Goal: Navigation & Orientation: Find specific page/section

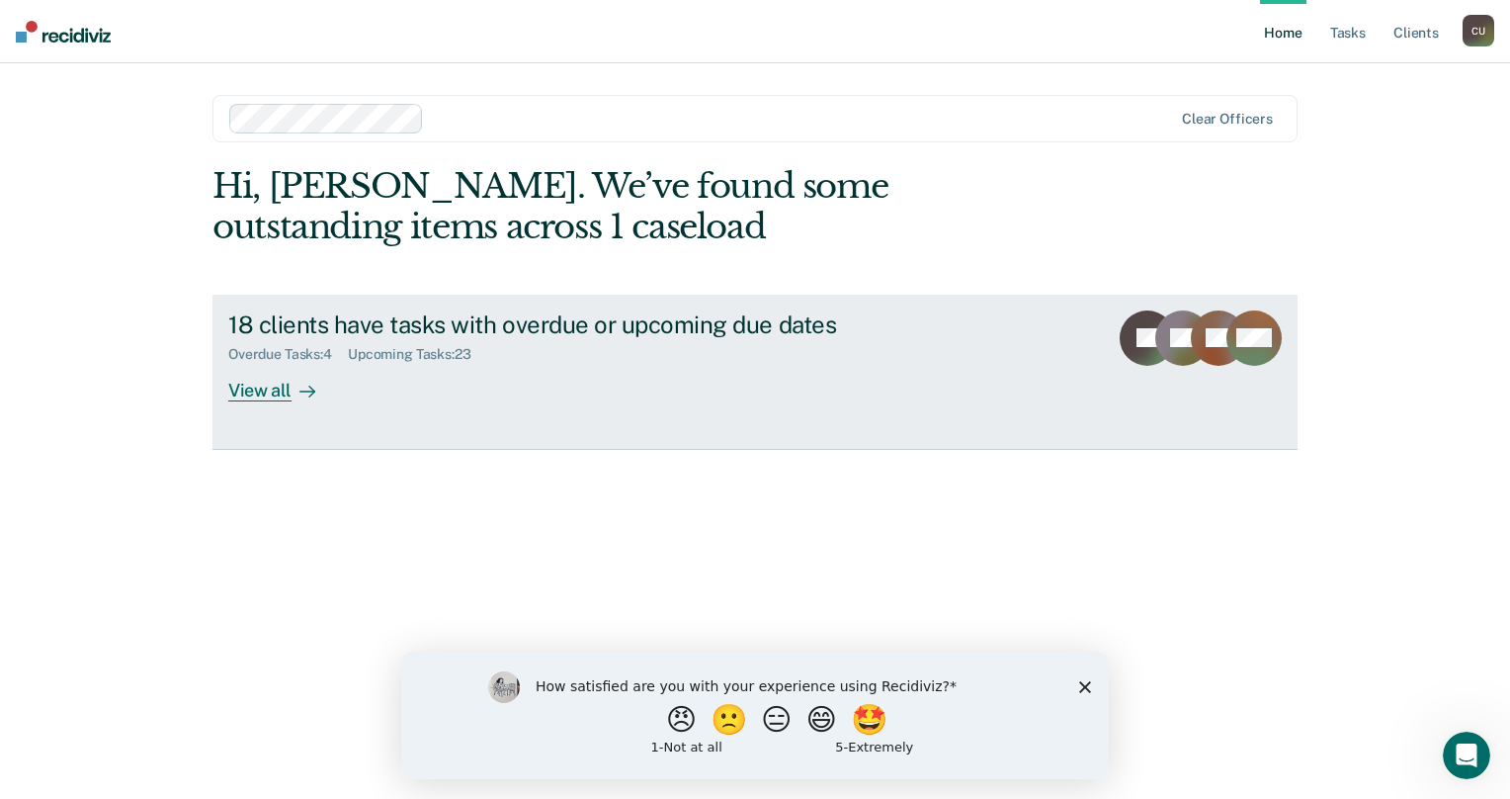
click at [261, 394] on div "View all" at bounding box center [283, 382] width 111 height 39
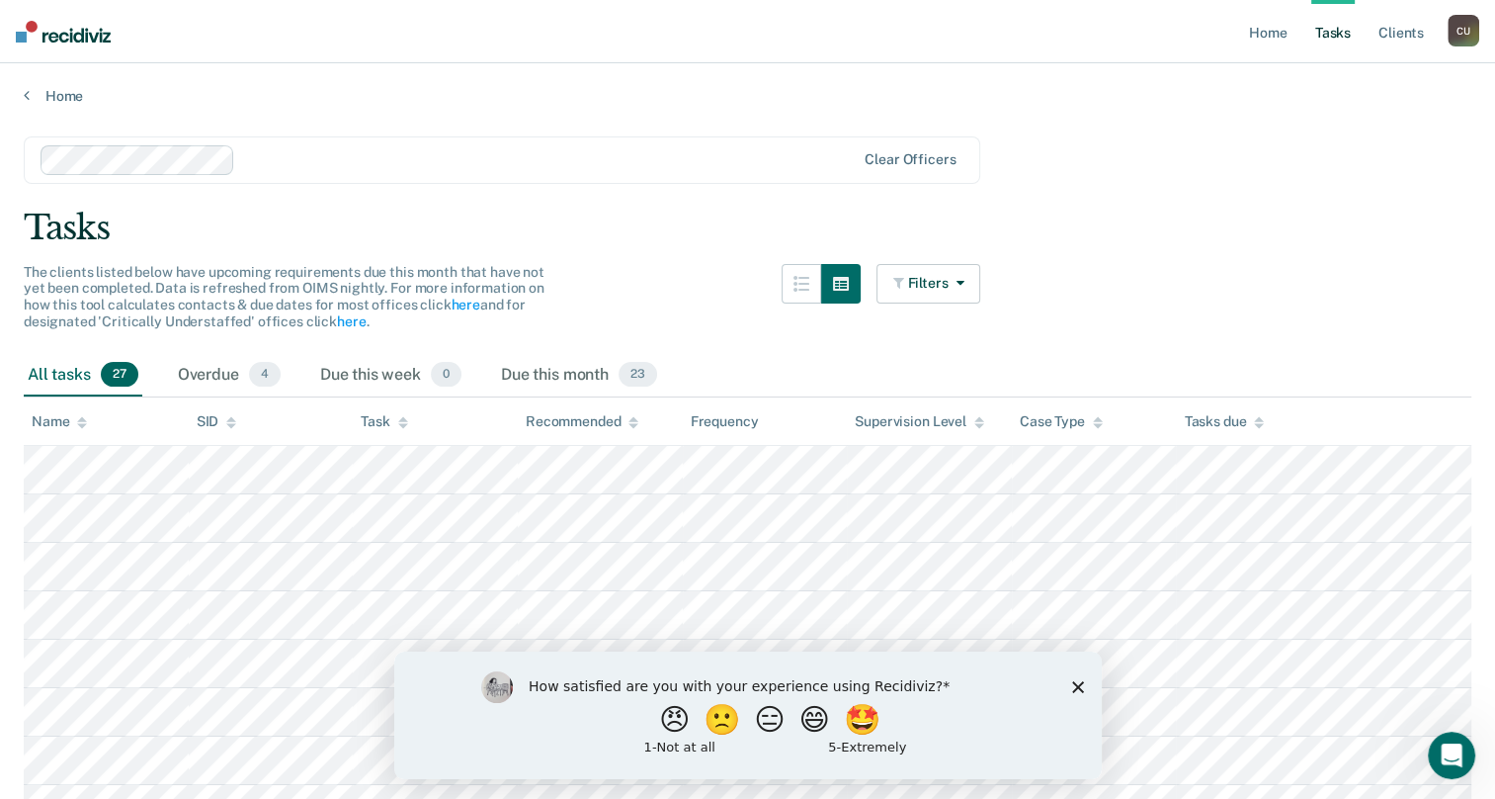
click at [1073, 684] on icon "Close survey" at bounding box center [1077, 686] width 12 height 12
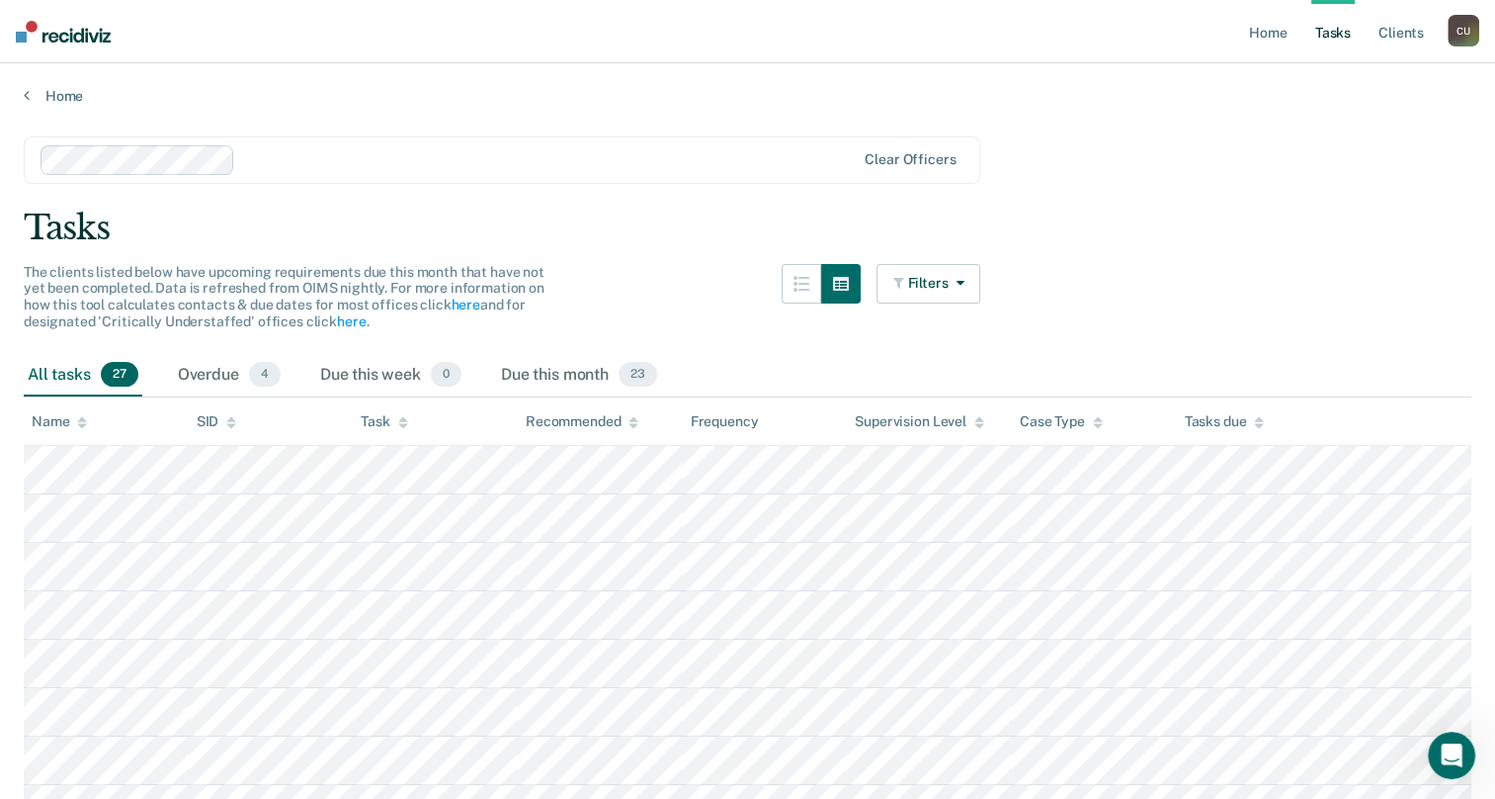
click at [907, 40] on nav "Home Tasks Client s Chukwuemeka Ubendu C U Profile How it works Log Out" at bounding box center [747, 31] width 1495 height 63
click at [1266, 34] on link "Home" at bounding box center [1267, 31] width 45 height 63
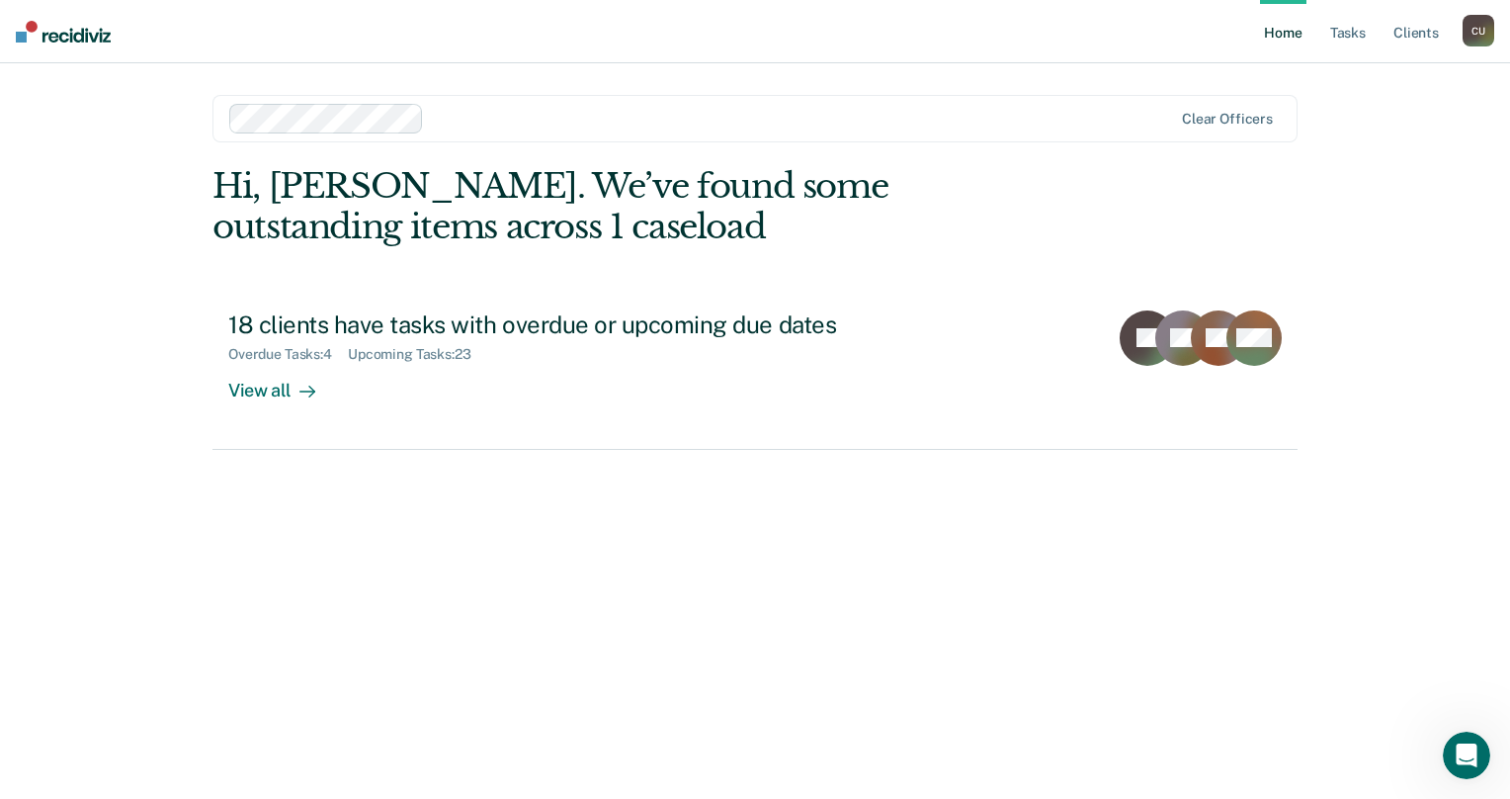
click at [1266, 34] on link "Home" at bounding box center [1282, 31] width 45 height 63
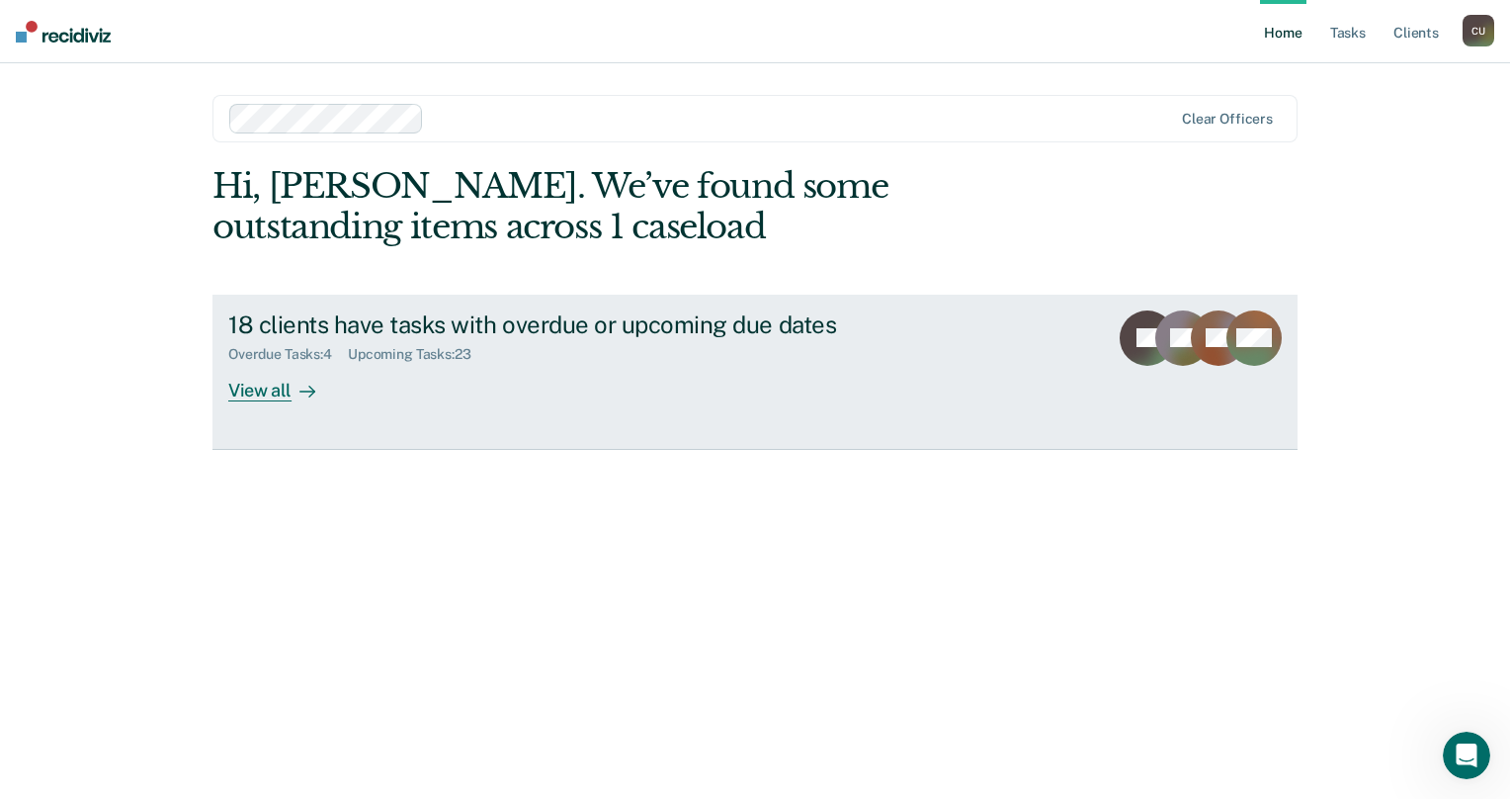
click at [263, 391] on div "View all" at bounding box center [283, 382] width 111 height 39
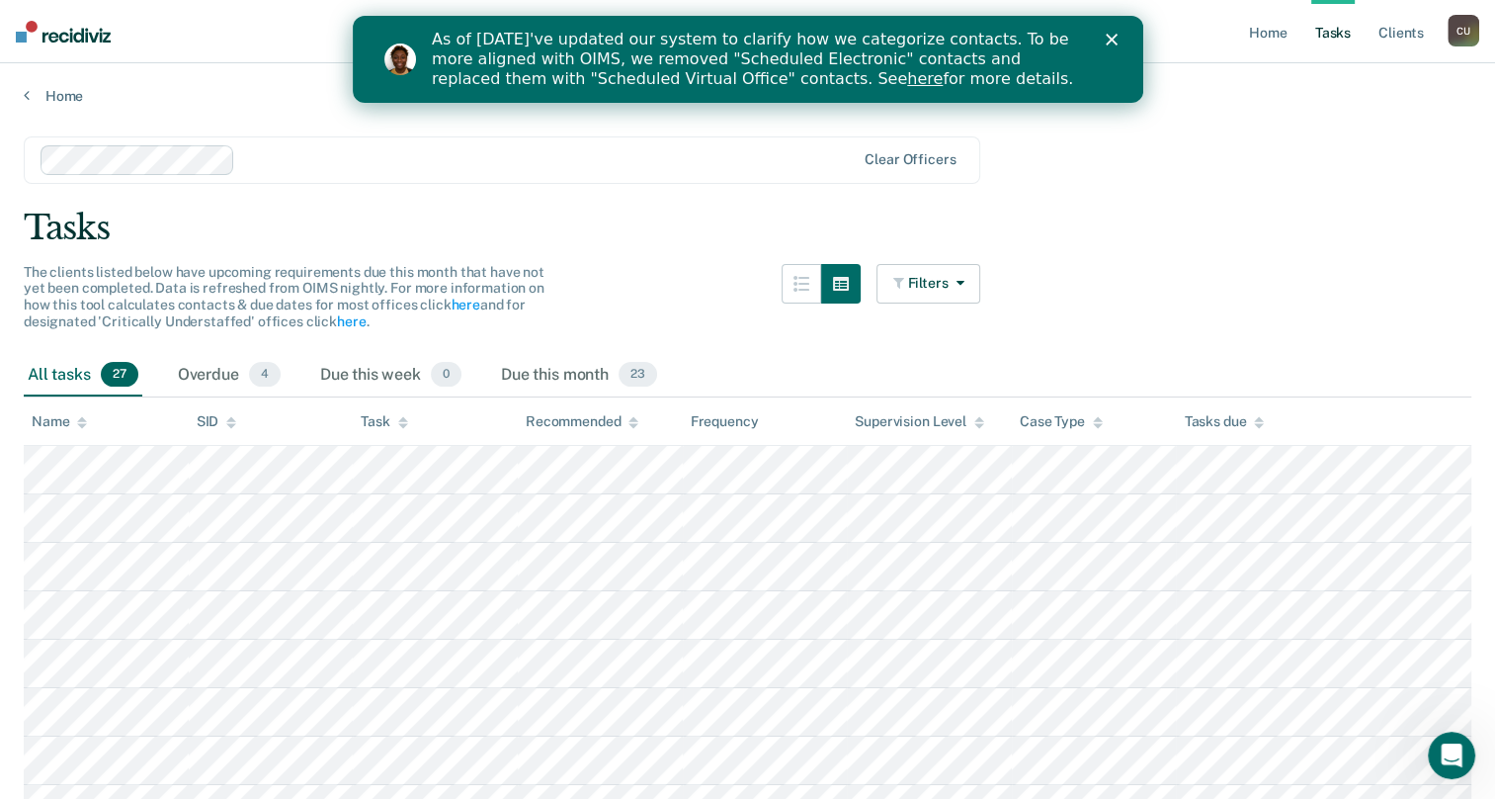
click at [1113, 38] on polygon "Close" at bounding box center [1111, 40] width 12 height 12
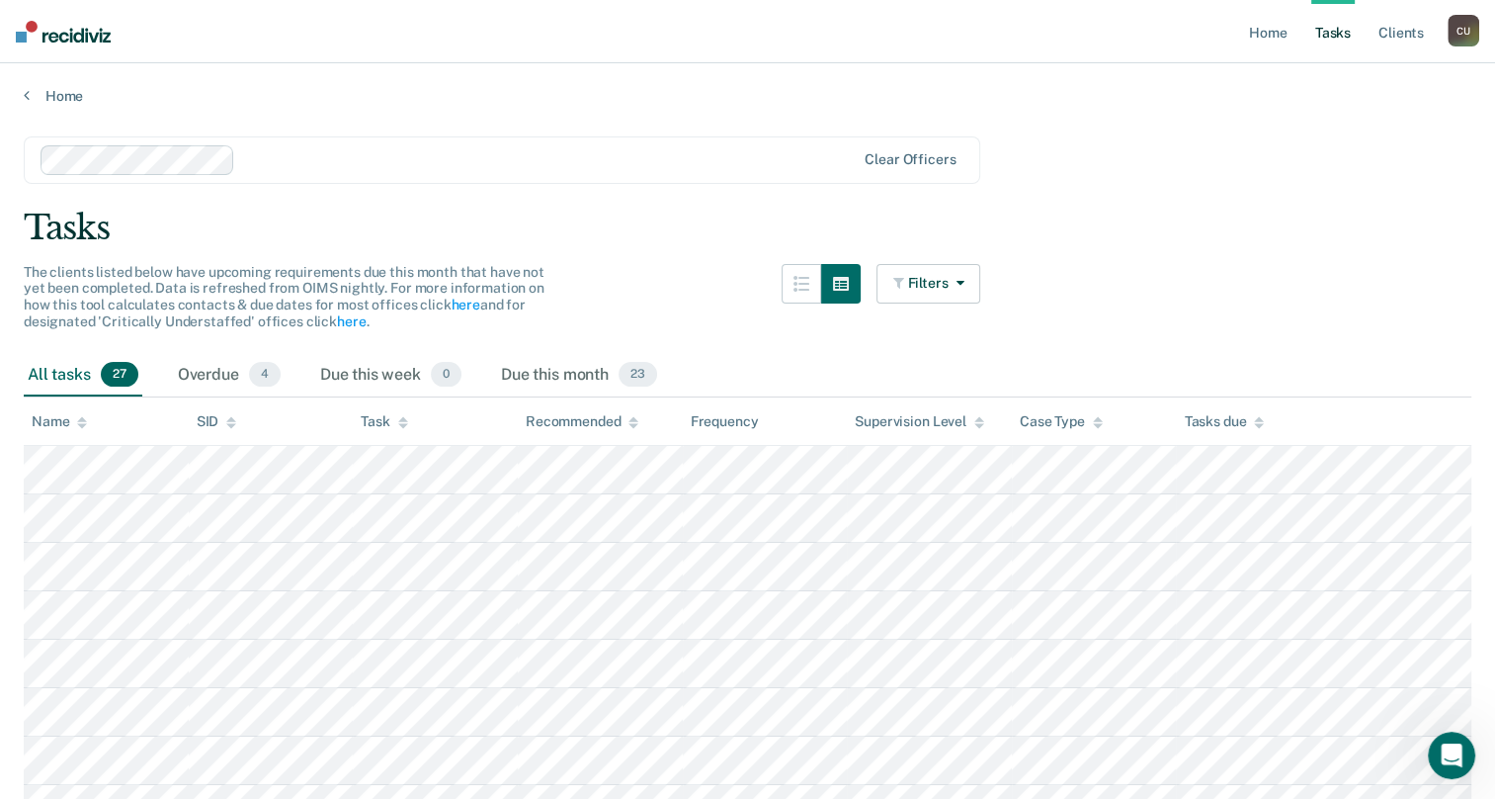
click at [1463, 34] on div "C U" at bounding box center [1464, 31] width 32 height 32
click at [1459, 106] on icon at bounding box center [1456, 106] width 12 height 12
click at [337, 95] on link "Home" at bounding box center [748, 96] width 1448 height 18
